Goal: Task Accomplishment & Management: Complete application form

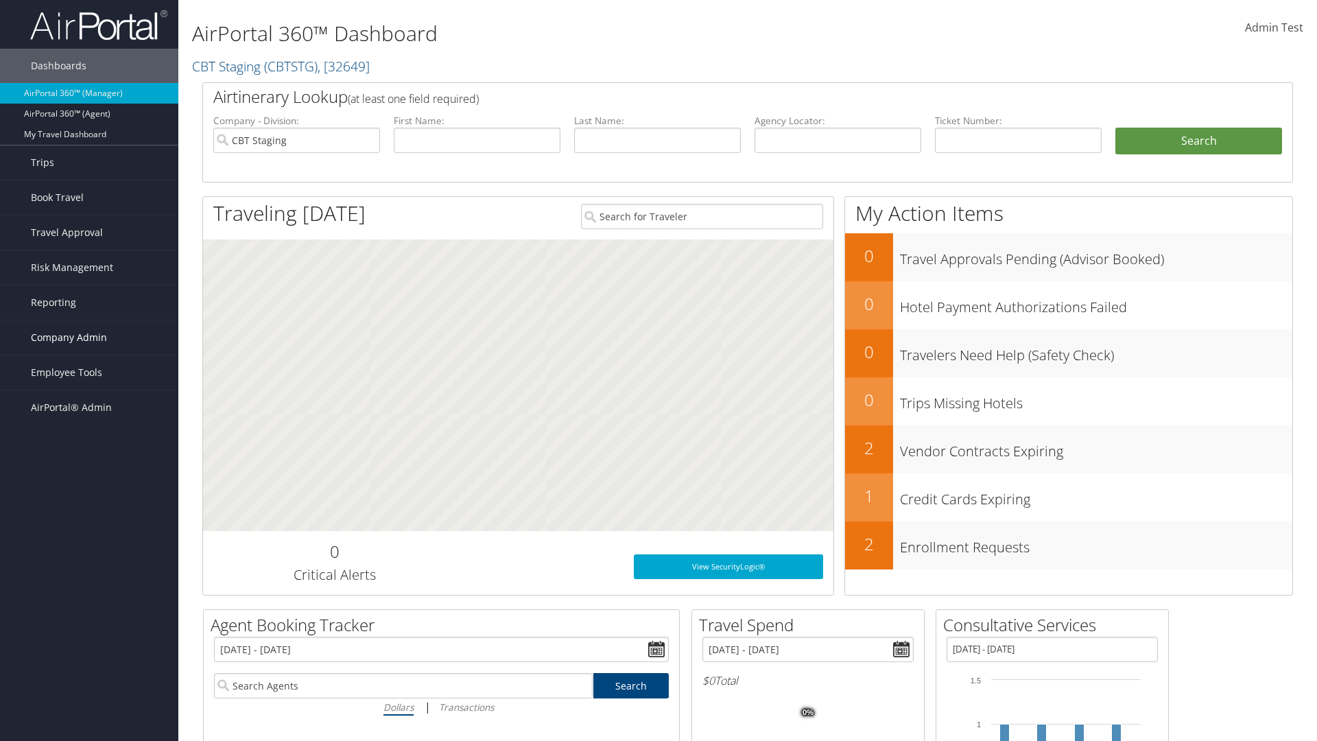
click at [89, 338] on span "Company Admin" at bounding box center [69, 337] width 76 height 34
click at [0, 0] on link "Travel Agency Contacts" at bounding box center [0, 0] width 0 height 0
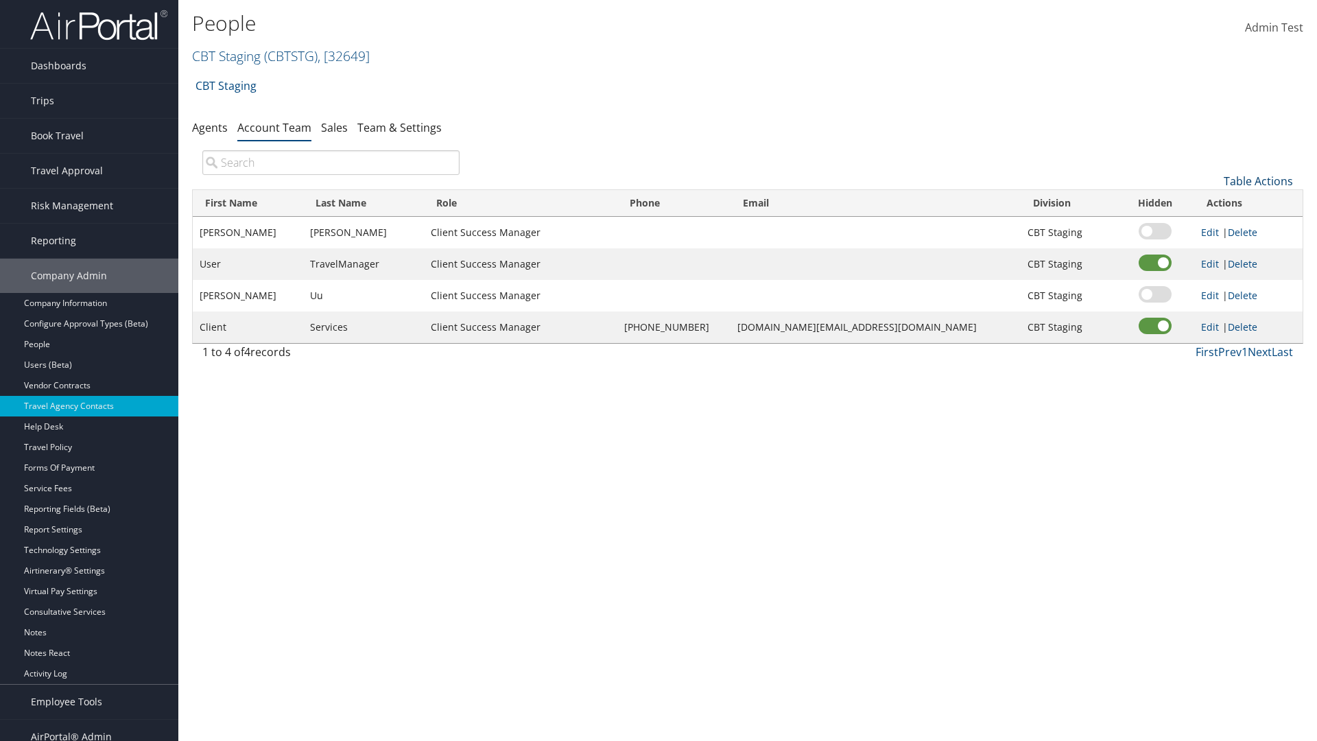
click at [1258, 181] on link "Table Actions" at bounding box center [1258, 181] width 69 height 15
click at [1212, 202] on link "Add Team Member" at bounding box center [1213, 202] width 180 height 23
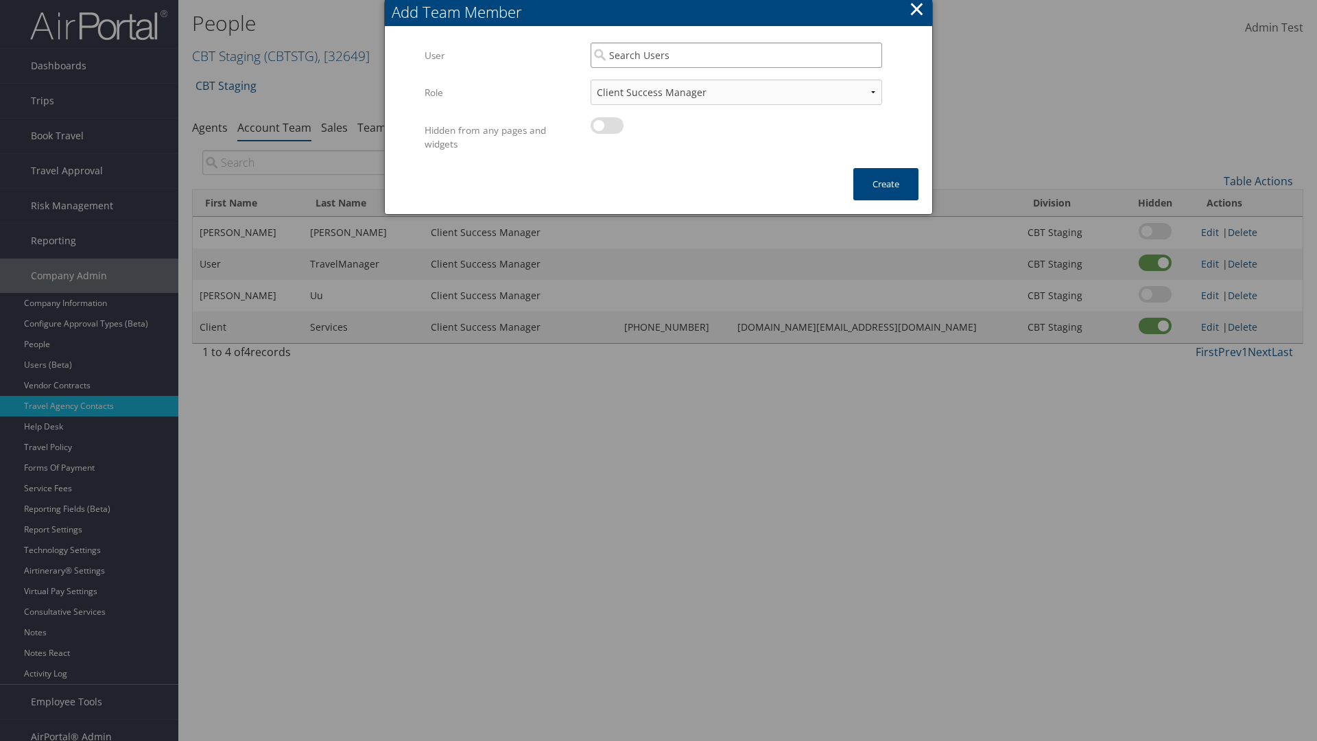
click at [736, 55] on input "search" at bounding box center [737, 55] width 292 height 25
click at [736, 88] on div "User" at bounding box center [737, 95] width 286 height 14
type input "Admin Test"
click at [886, 184] on button "Create" at bounding box center [886, 184] width 65 height 32
